Goal: Information Seeking & Learning: Check status

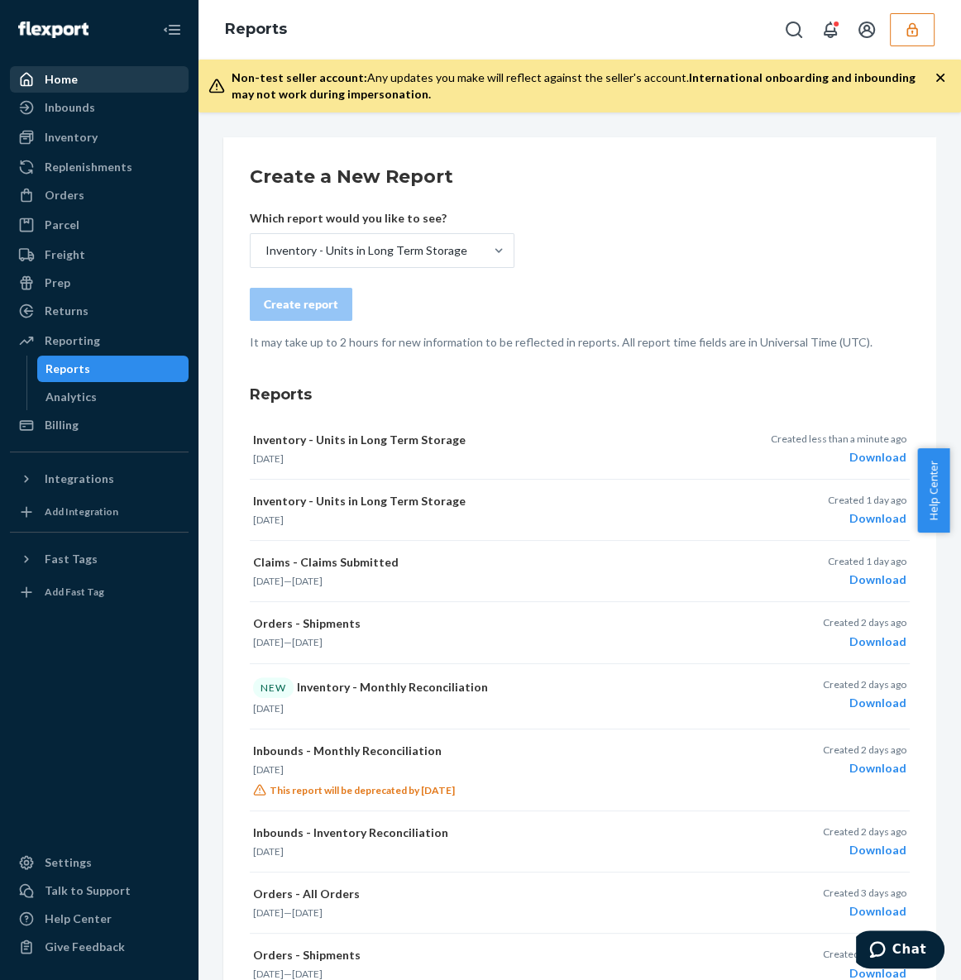
drag, startPoint x: 137, startPoint y: 70, endPoint x: 150, endPoint y: 69, distance: 12.5
click at [137, 70] on div "Home" at bounding box center [99, 79] width 175 height 23
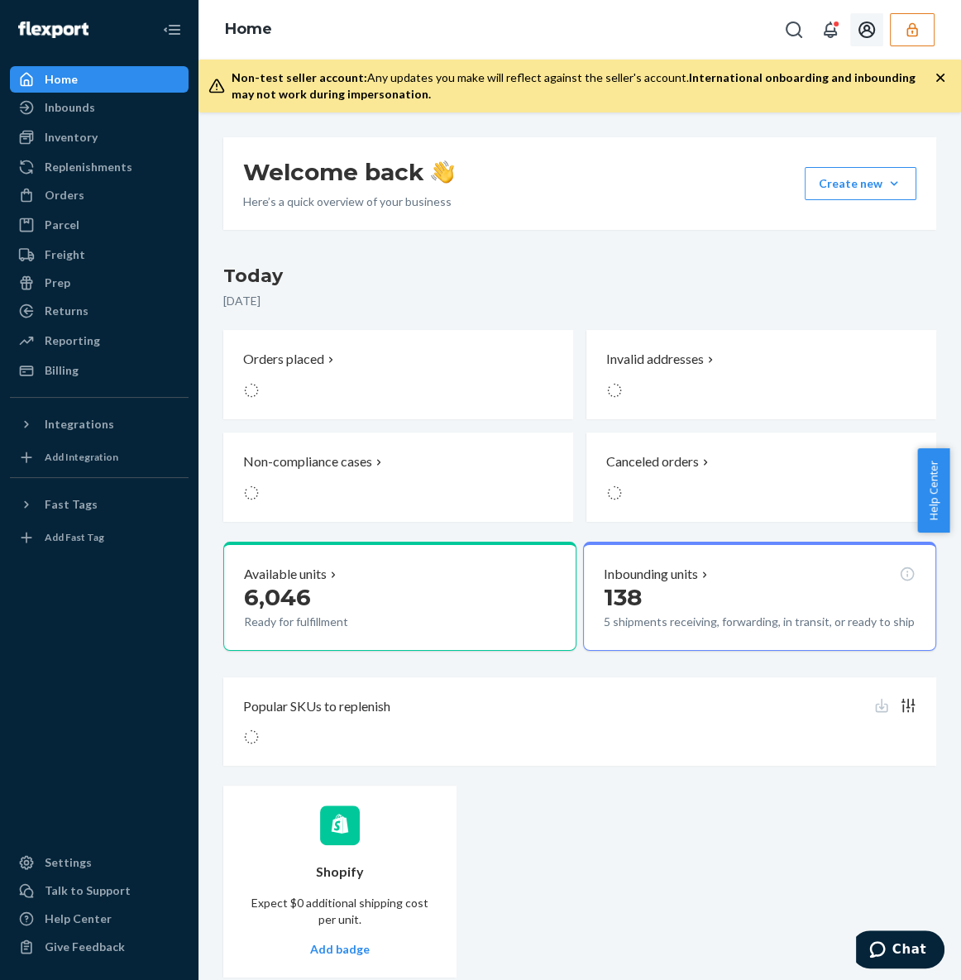
click at [913, 36] on icon "button" at bounding box center [911, 29] width 17 height 17
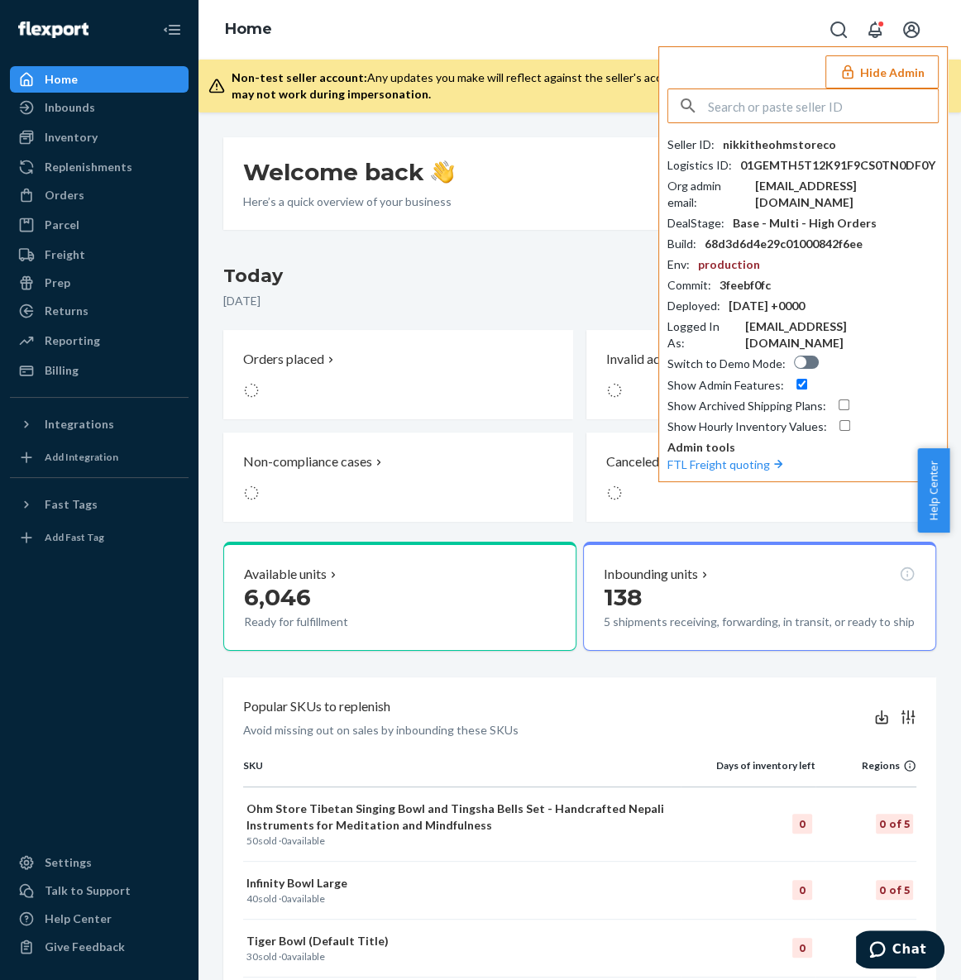
click at [820, 112] on input "text" at bounding box center [823, 105] width 230 height 33
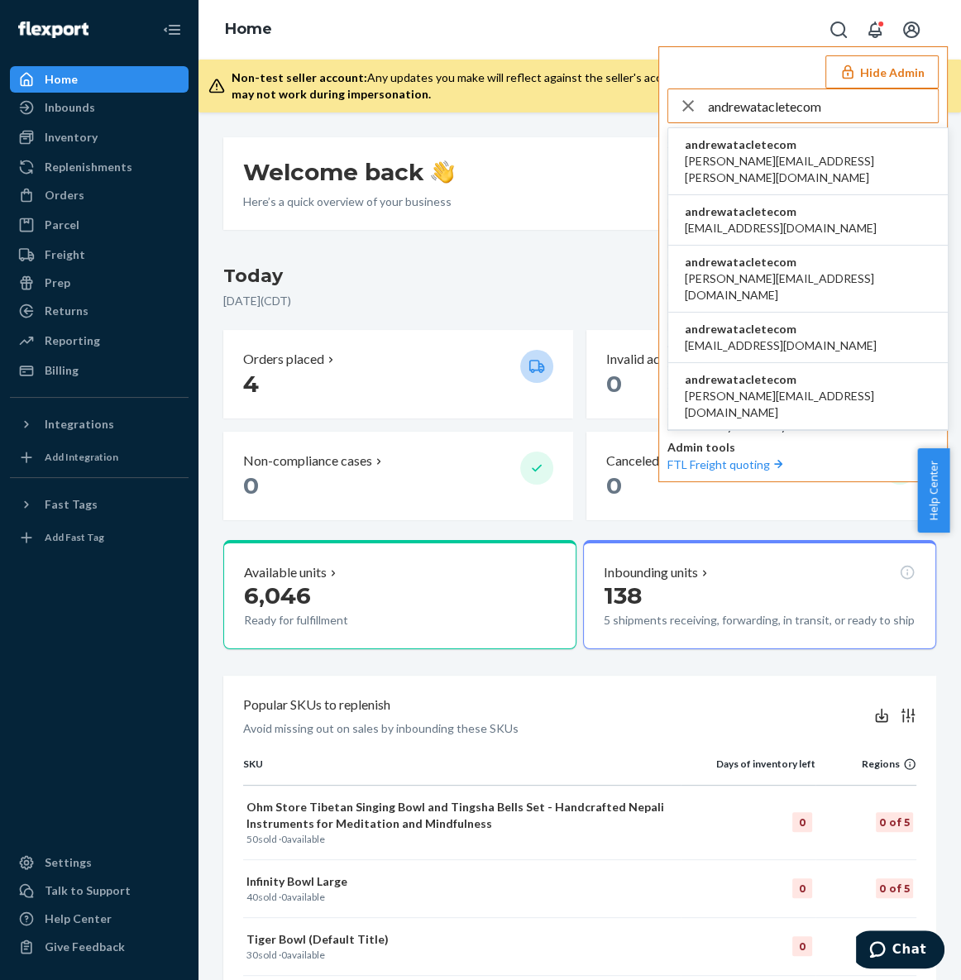
type input "andrewatacletecom"
click at [743, 159] on span "alan.albrecht@myabacasa.com" at bounding box center [807, 169] width 246 height 33
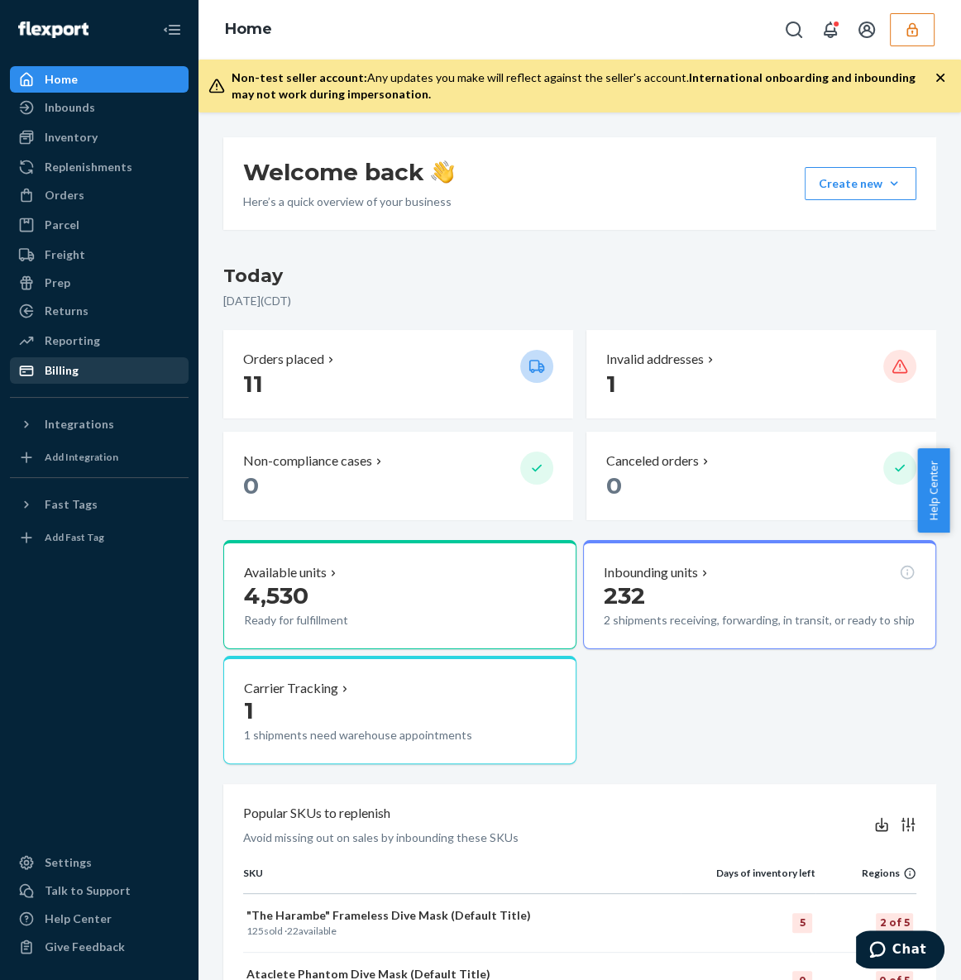
click at [85, 374] on div "Billing" at bounding box center [99, 370] width 175 height 23
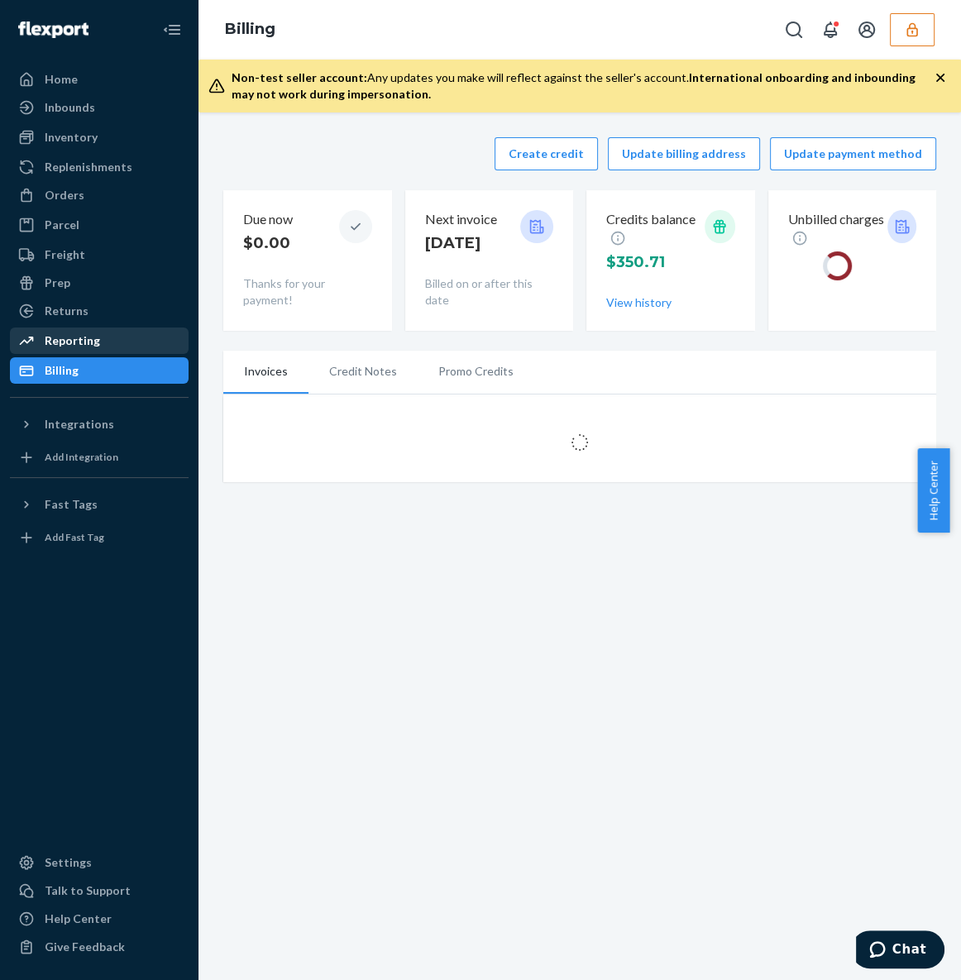
click at [94, 341] on div "Reporting" at bounding box center [72, 340] width 55 height 17
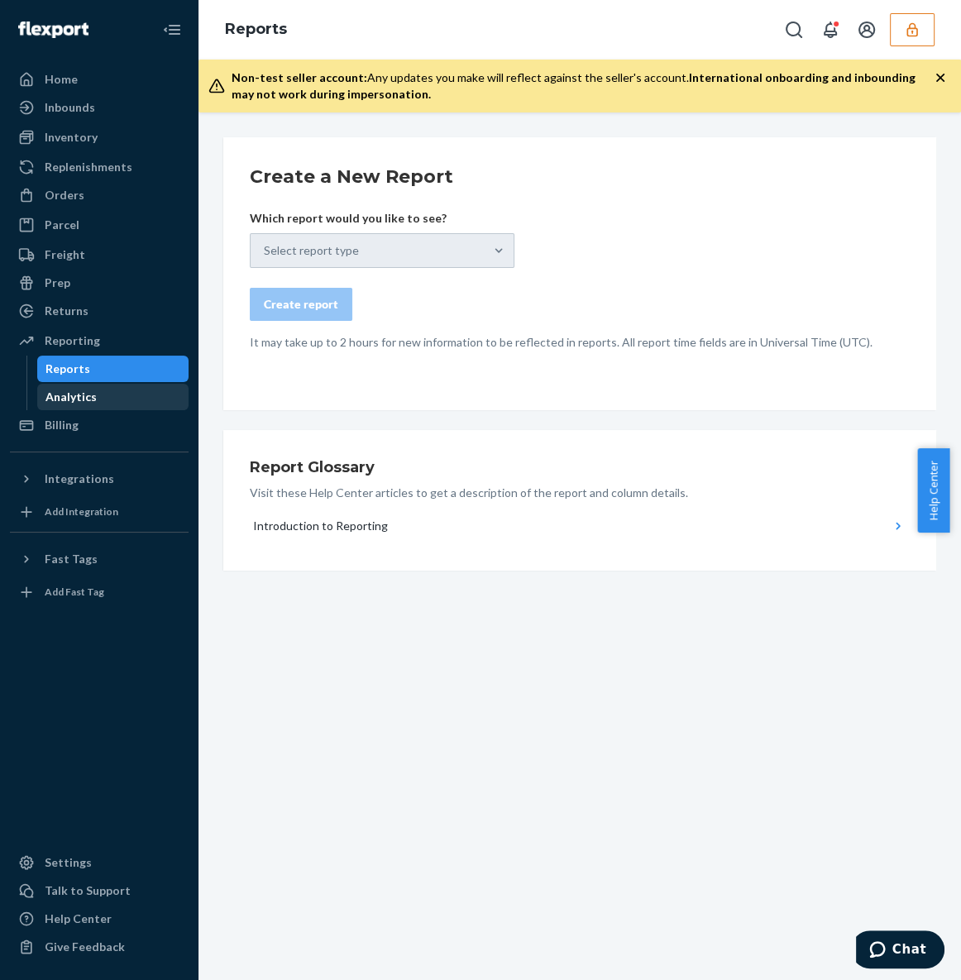
click at [82, 399] on div "Analytics" at bounding box center [70, 397] width 51 height 17
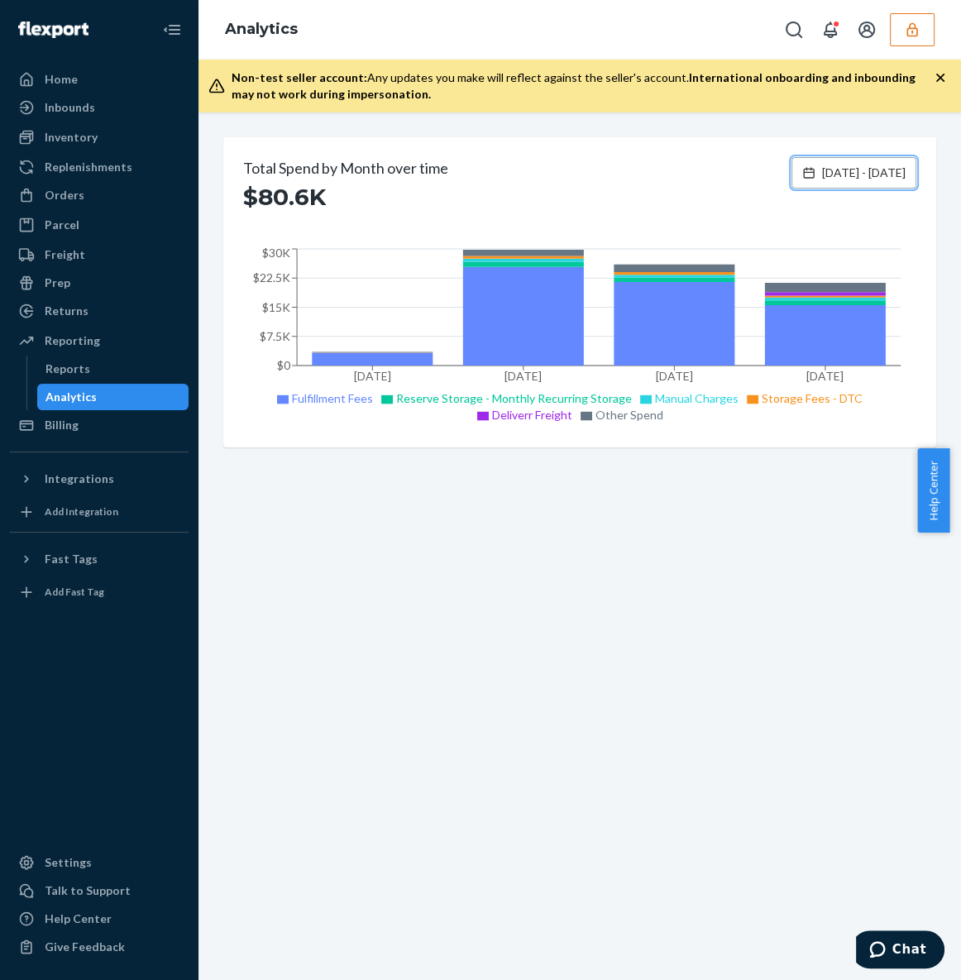
click at [803, 167] on icon at bounding box center [808, 172] width 11 height 11
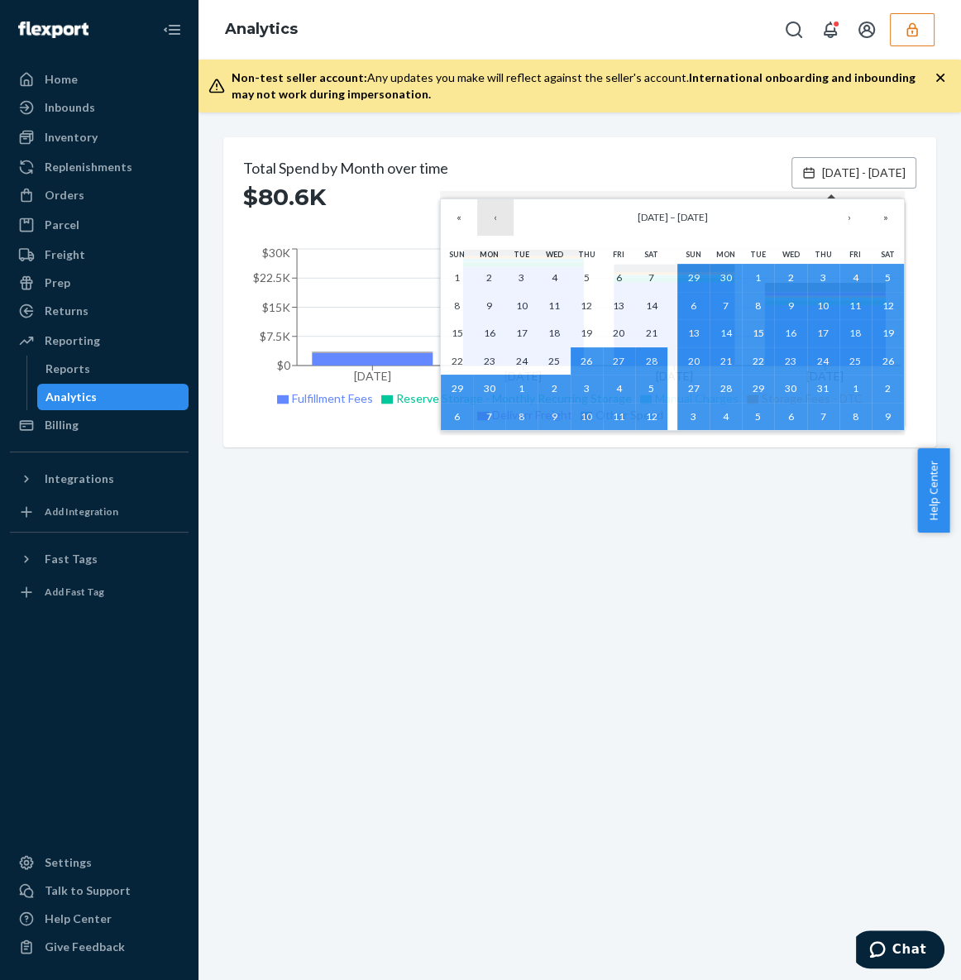
click at [498, 216] on button "‹" at bounding box center [495, 217] width 36 height 36
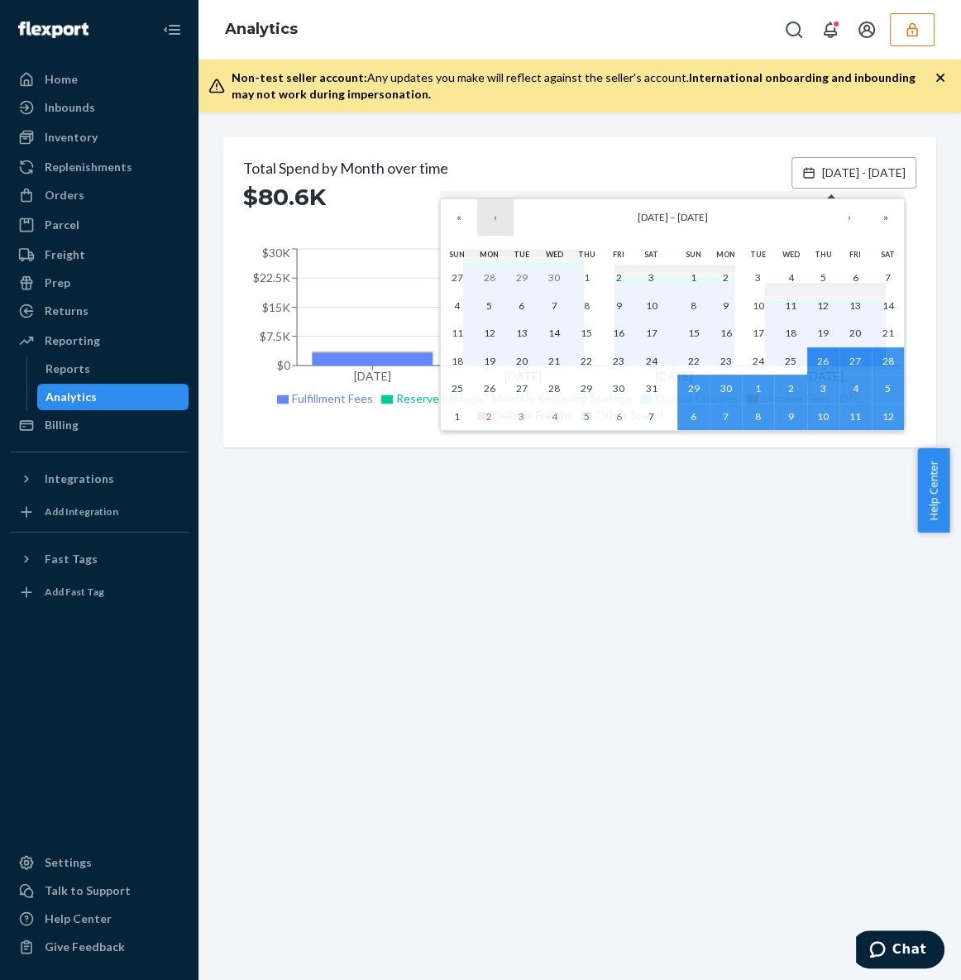
click at [498, 216] on button "‹" at bounding box center [495, 217] width 36 height 36
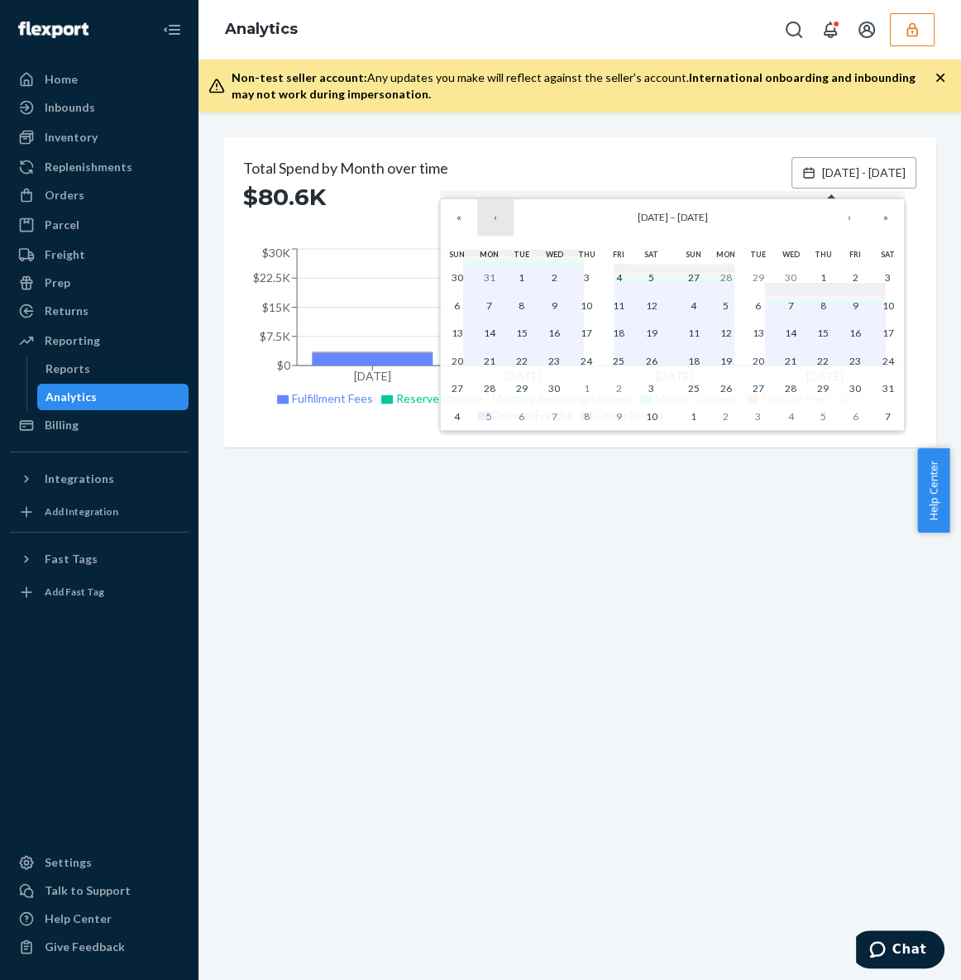
click at [497, 219] on button "‹" at bounding box center [495, 217] width 36 height 36
click at [652, 279] on abbr "1" at bounding box center [651, 277] width 6 height 12
click at [846, 222] on button "›" at bounding box center [849, 217] width 36 height 36
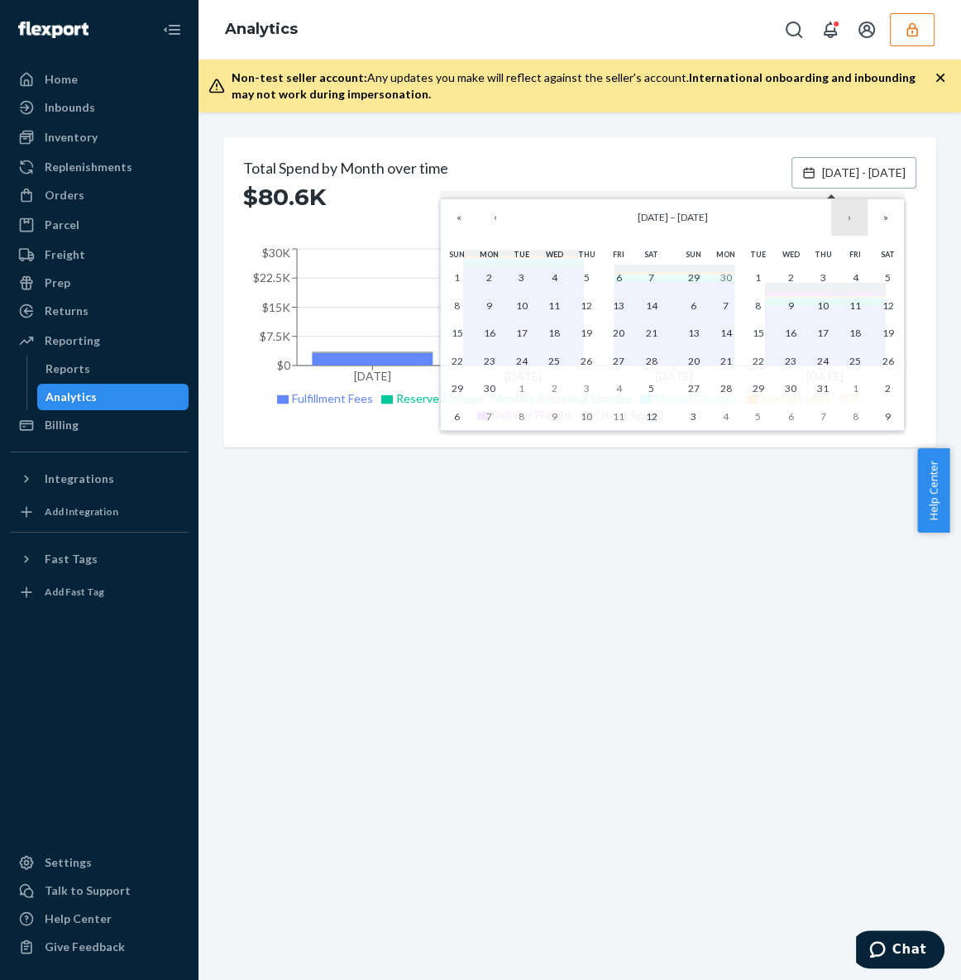
click at [846, 222] on button "›" at bounding box center [849, 217] width 36 height 36
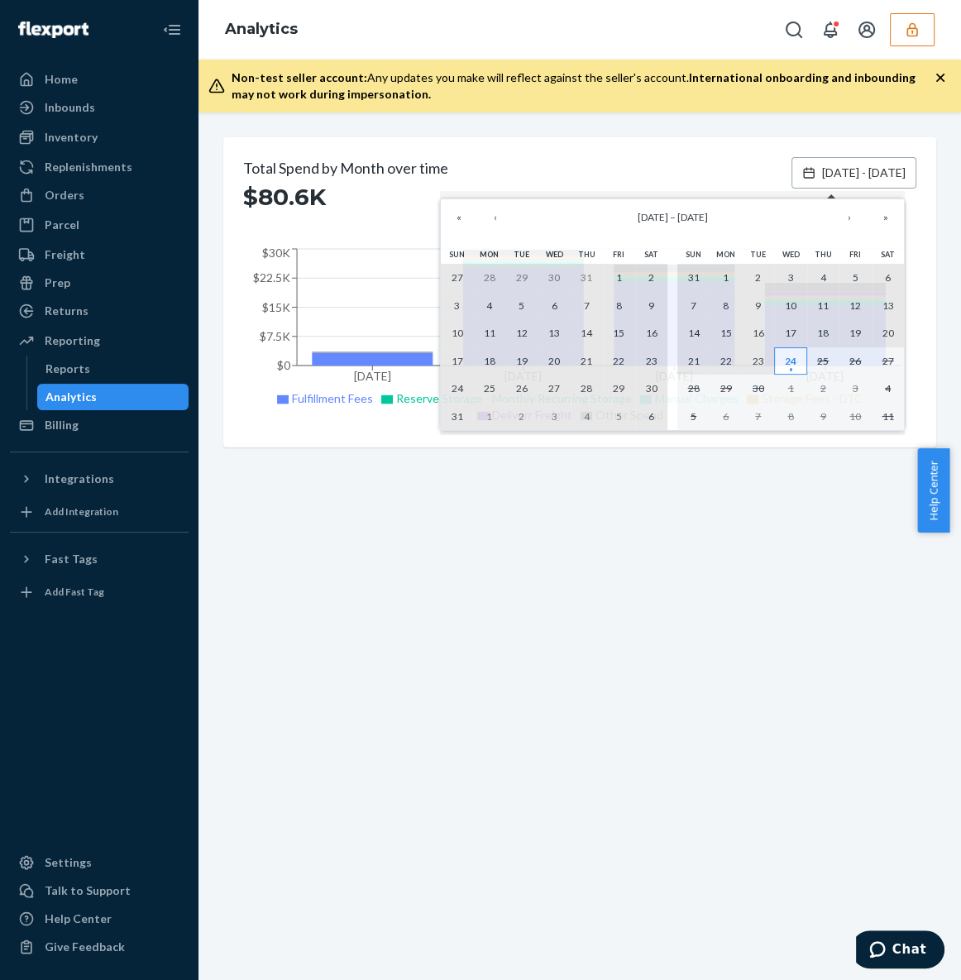
click at [792, 355] on abbr "24" at bounding box center [790, 361] width 12 height 12
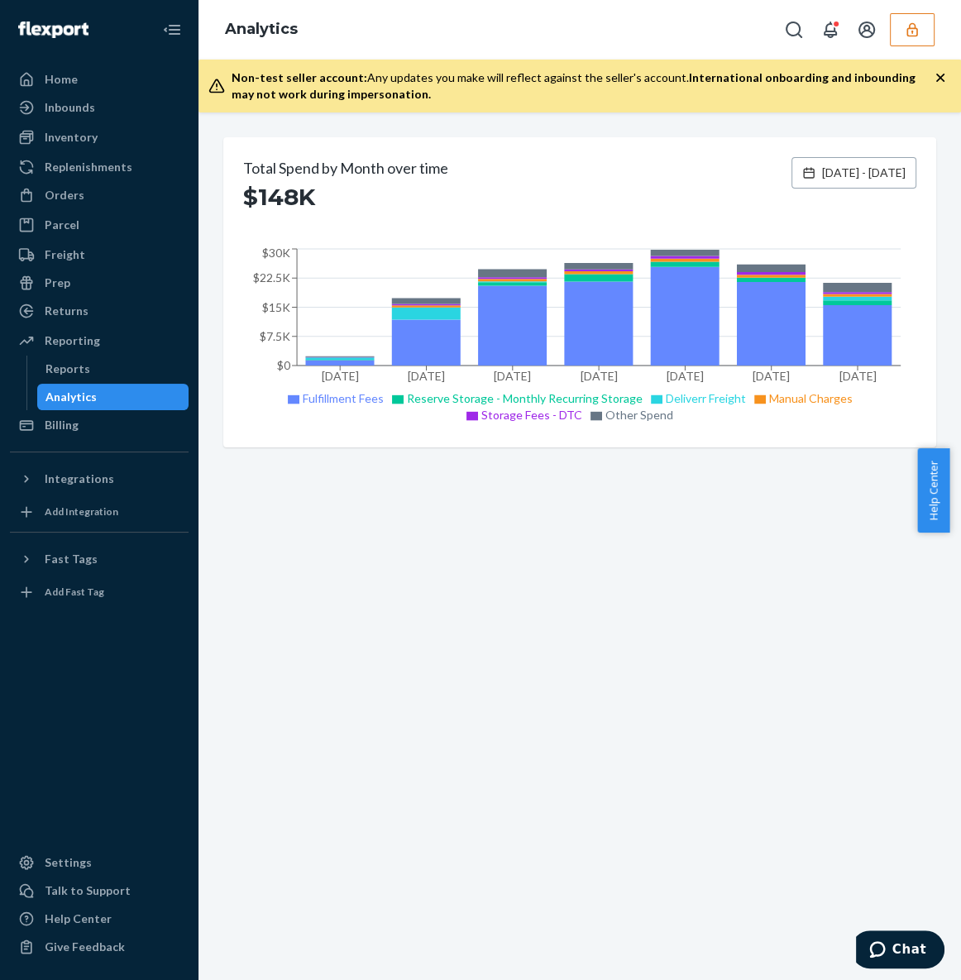
click at [757, 584] on div "Total Spend by Month over time $148K [DATE] - [DATE] Mar [DATE] [DATE] [DATE] […" at bounding box center [579, 545] width 762 height 867
click at [624, 661] on div "Total Spend by Month over time $148K [DATE] - [DATE] Mar [DATE] [DATE] [DATE] […" at bounding box center [579, 545] width 762 height 867
click at [124, 424] on div "Billing" at bounding box center [99, 424] width 175 height 23
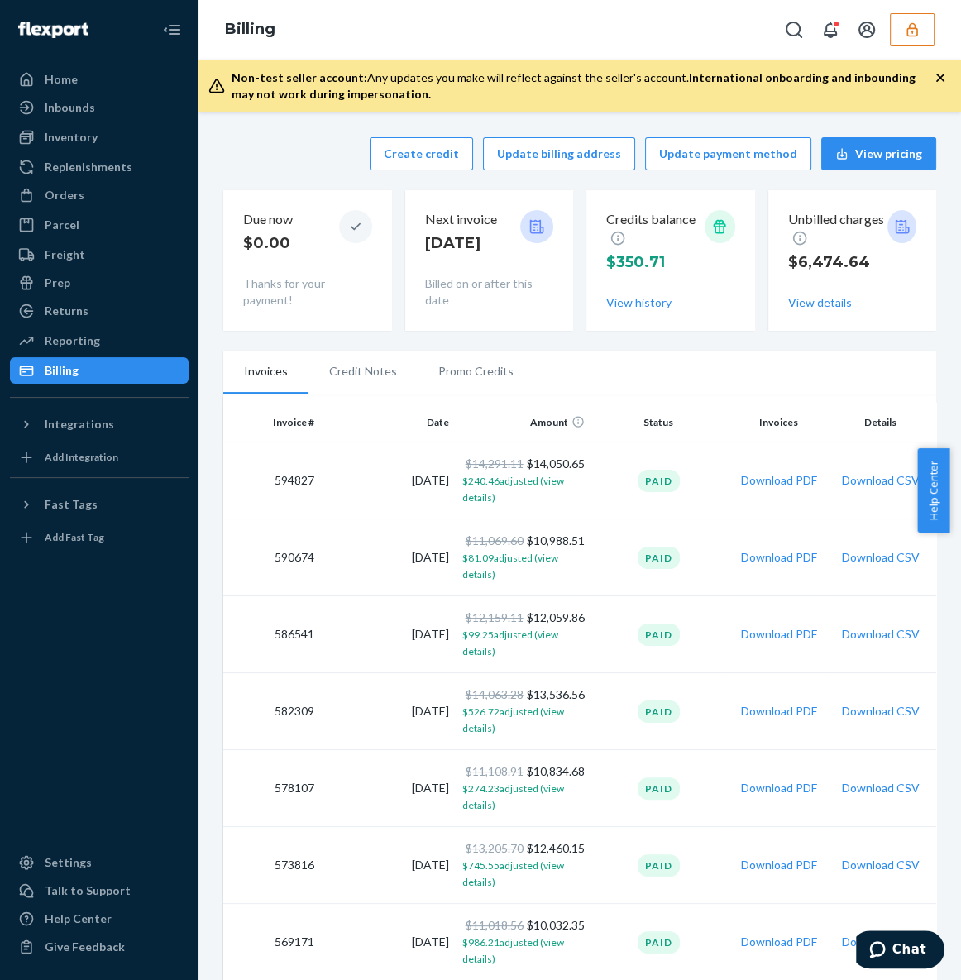
click at [521, 369] on li "Promo Credits" at bounding box center [475, 370] width 117 height 41
